Goal: Transaction & Acquisition: Download file/media

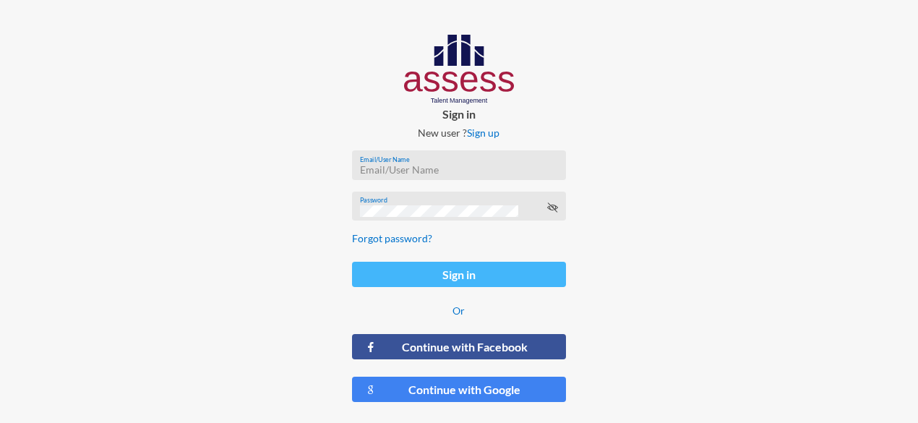
type input "[PERSON_NAME]"
click at [403, 273] on button "Sign in" at bounding box center [458, 274] width 213 height 25
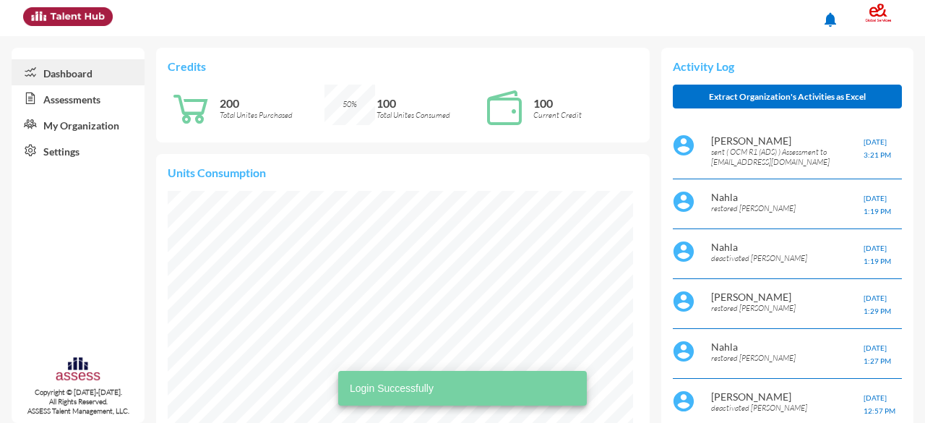
scroll to position [104, 210]
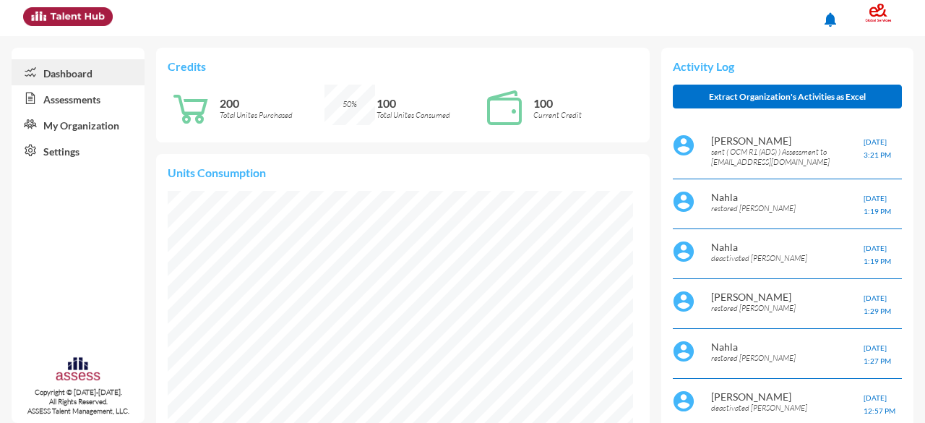
click at [107, 102] on link "Assessments" at bounding box center [78, 98] width 133 height 26
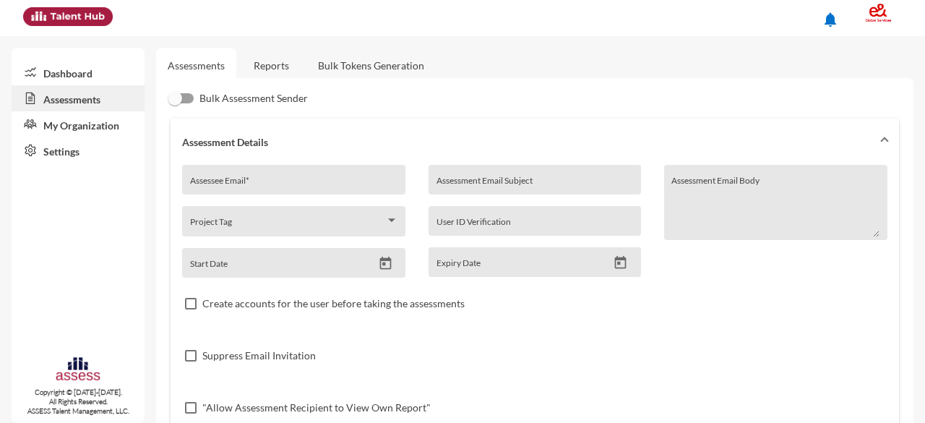
click at [272, 59] on link "Reports" at bounding box center [271, 65] width 59 height 35
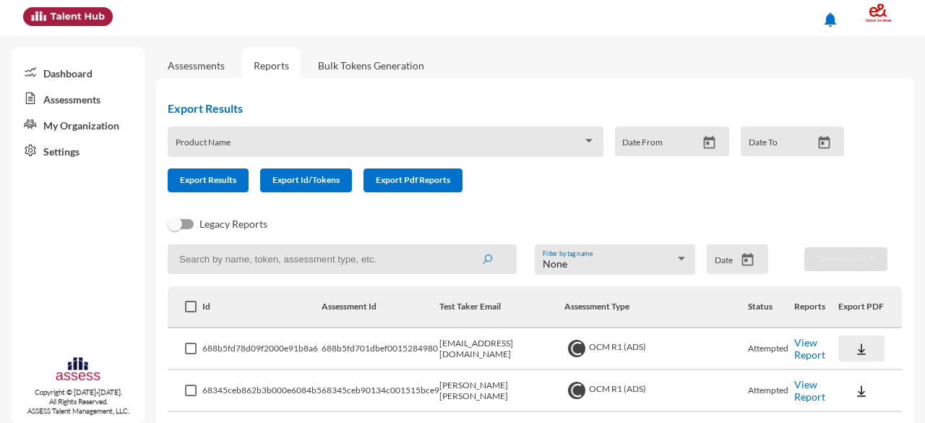
click at [854, 350] on img at bounding box center [861, 349] width 14 height 14
click at [849, 373] on button "EN" at bounding box center [871, 375] width 81 height 27
click at [854, 349] on img at bounding box center [861, 349] width 14 height 14
click at [850, 400] on button "AR" at bounding box center [871, 403] width 81 height 27
click at [202, 180] on span "Export Results" at bounding box center [208, 179] width 56 height 11
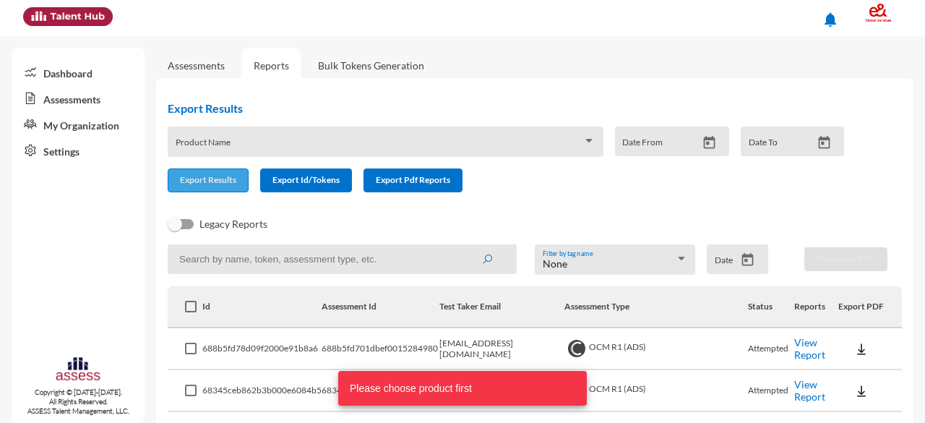
click at [202, 180] on span "Export Results" at bounding box center [208, 179] width 56 height 11
click at [299, 141] on span at bounding box center [380, 147] width 408 height 12
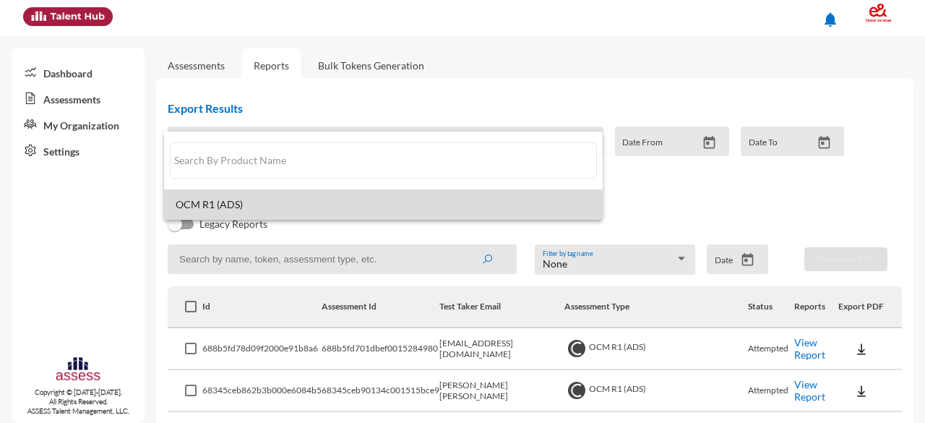
click at [275, 202] on span "OCM R1 (ADS)" at bounding box center [384, 205] width 416 height 12
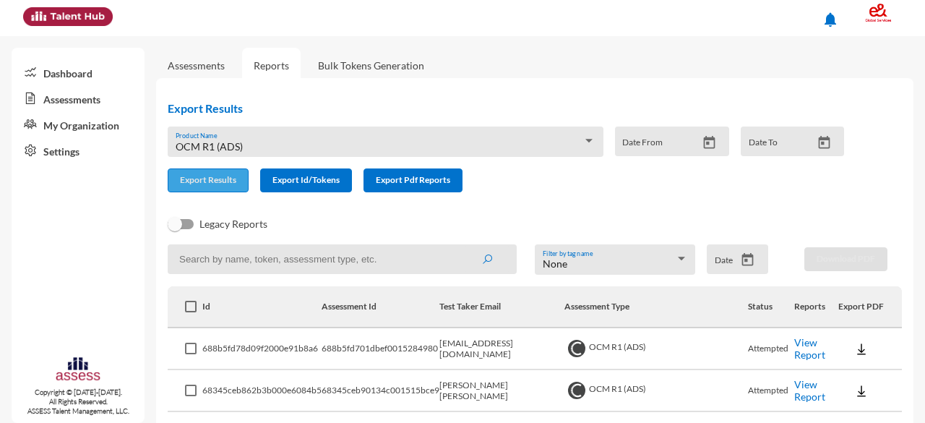
click at [219, 173] on button "Export Results" at bounding box center [208, 180] width 81 height 24
